Goal: Task Accomplishment & Management: Manage account settings

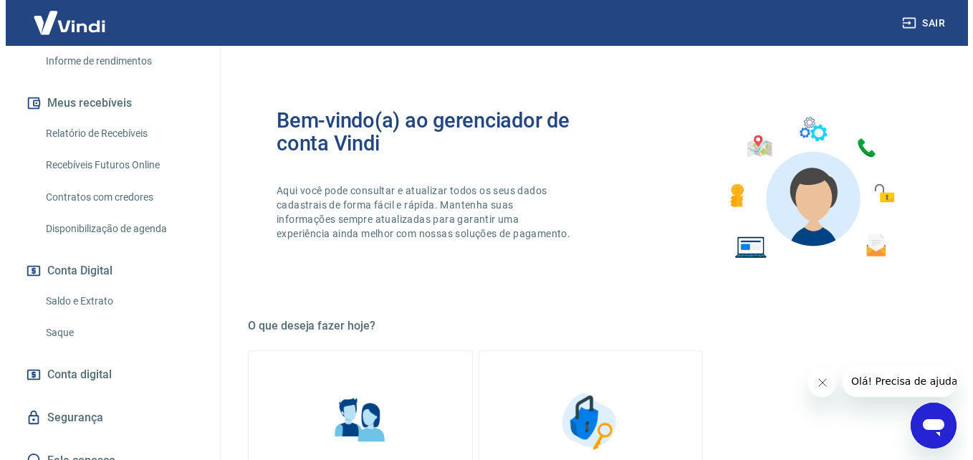
scroll to position [318, 0]
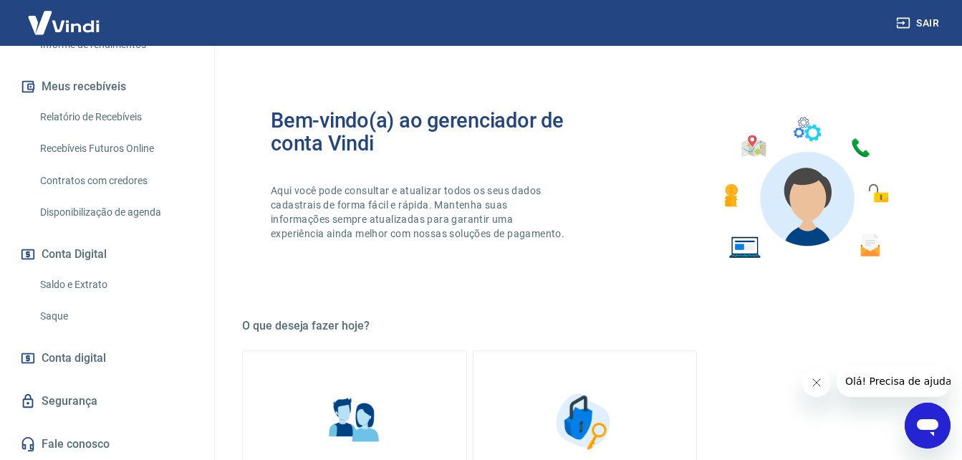
click at [119, 369] on link "Conta digital" at bounding box center [107, 358] width 180 height 32
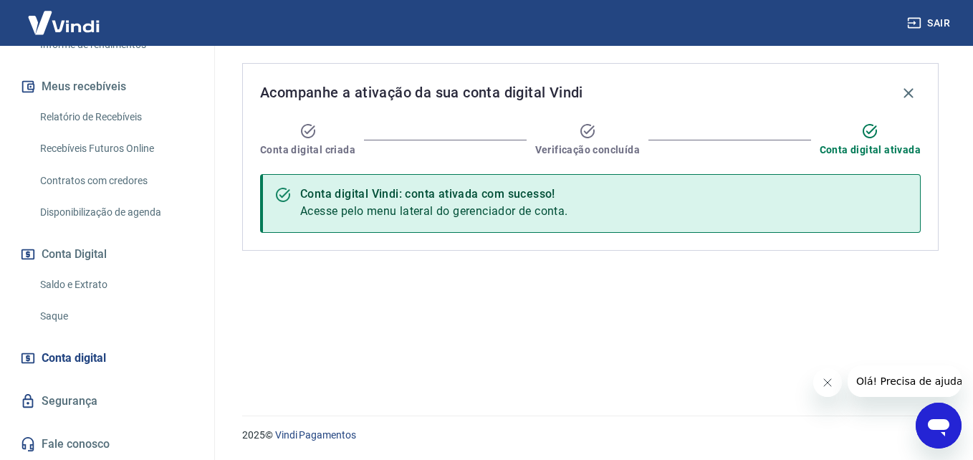
click at [85, 402] on link "Segurança" at bounding box center [107, 401] width 180 height 32
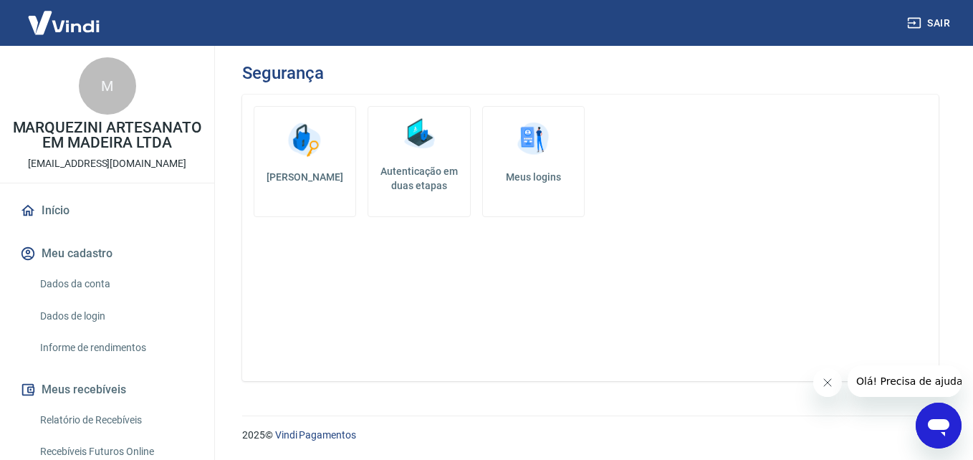
click at [52, 214] on link "Início" at bounding box center [107, 211] width 180 height 32
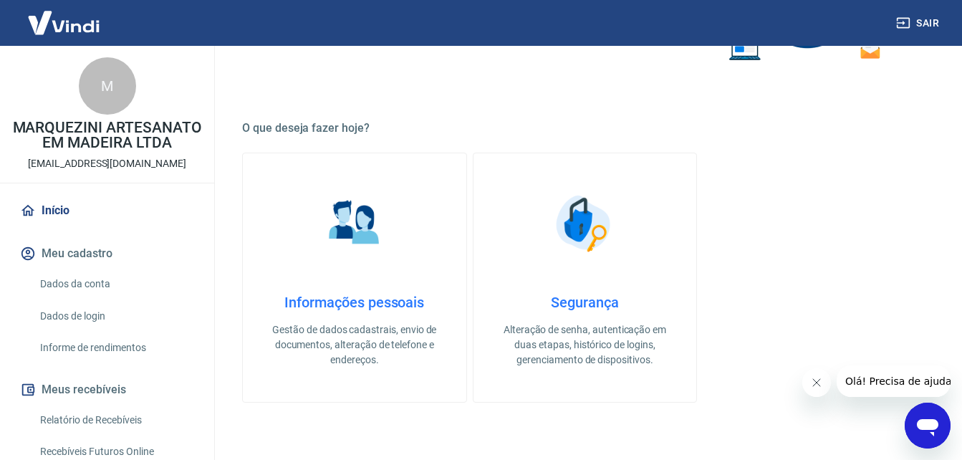
scroll to position [215, 0]
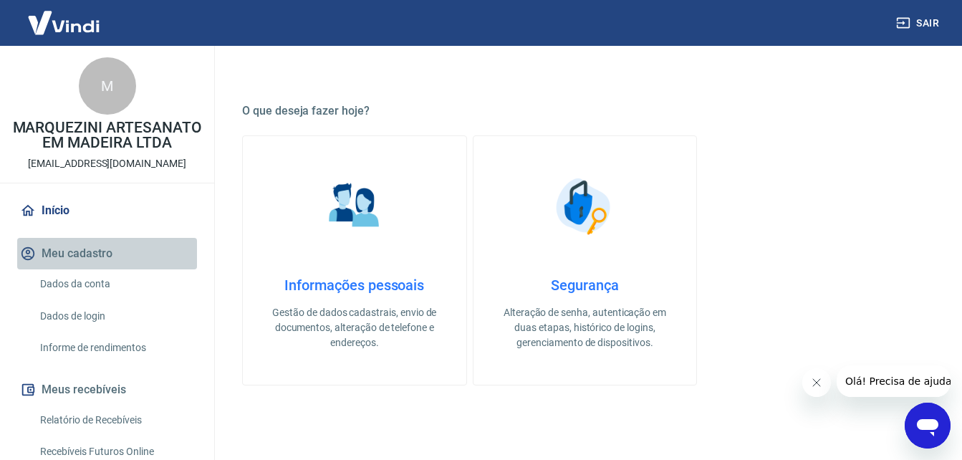
click at [117, 269] on button "Meu cadastro" at bounding box center [107, 254] width 180 height 32
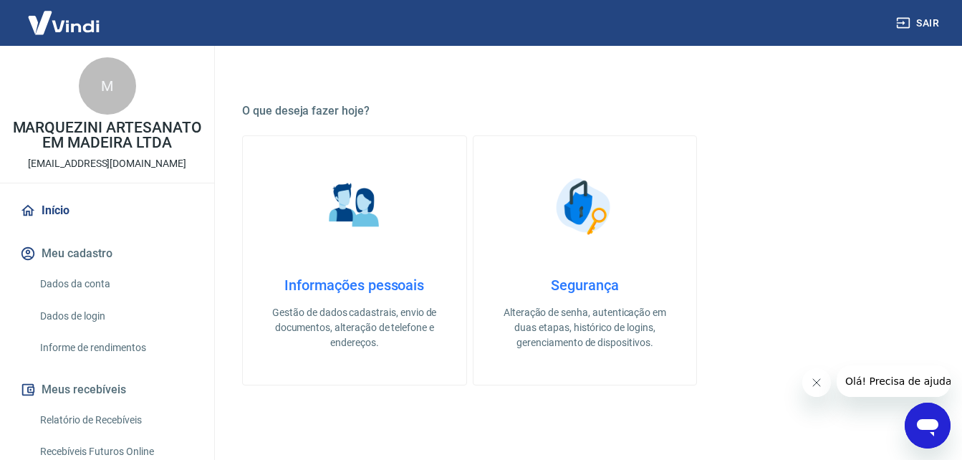
click at [113, 355] on link "Informe de rendimentos" at bounding box center [115, 347] width 163 height 29
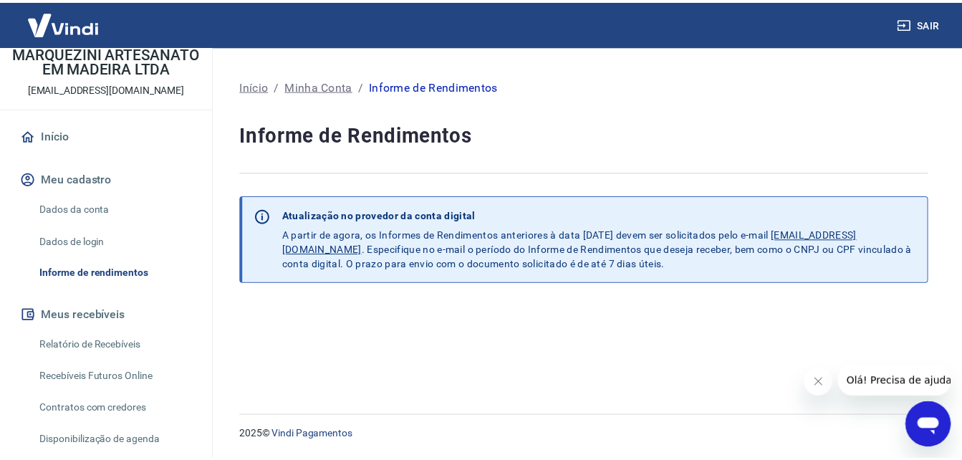
scroll to position [143, 0]
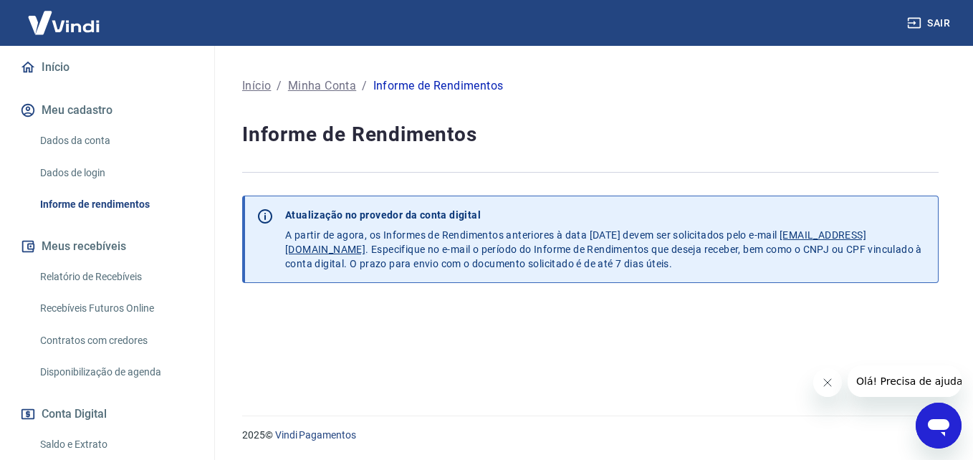
click at [95, 286] on link "Relatório de Recebíveis" at bounding box center [115, 276] width 163 height 29
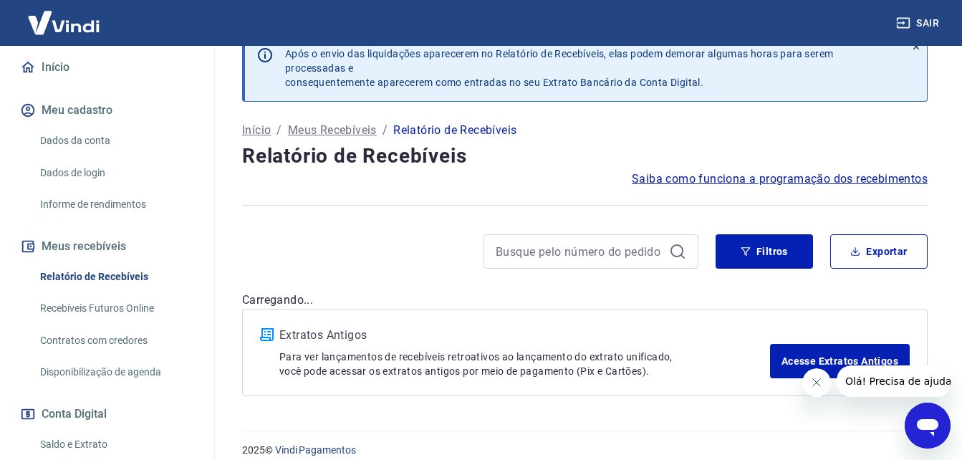
scroll to position [44, 0]
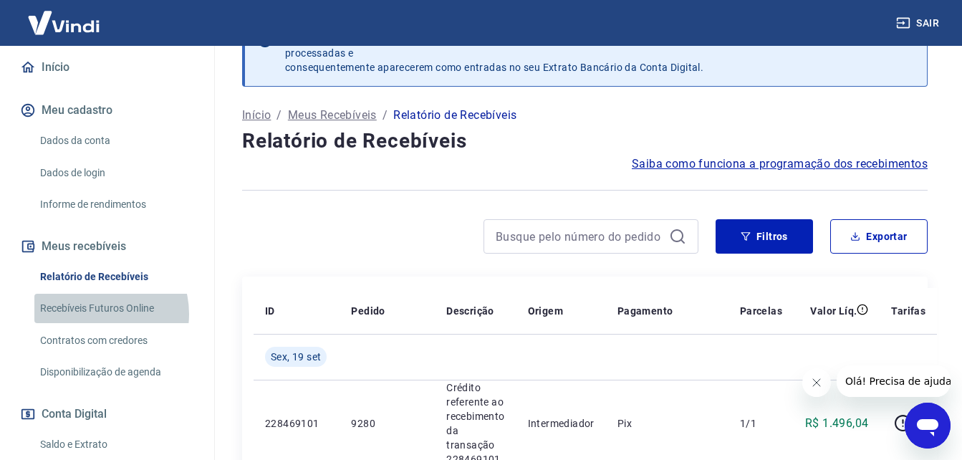
click at [97, 323] on link "Recebíveis Futuros Online" at bounding box center [115, 308] width 163 height 29
